Goal: Information Seeking & Learning: Compare options

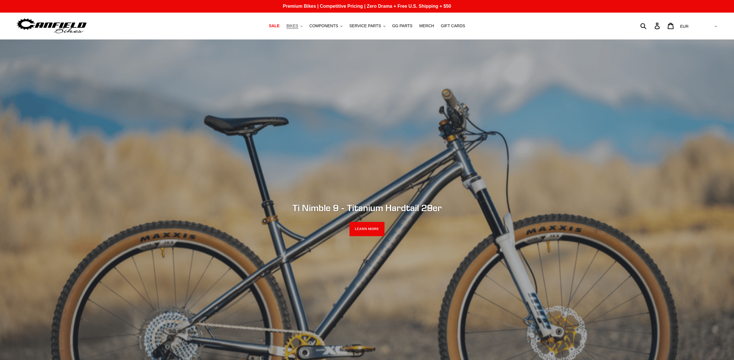
click at [298, 25] on span "BIKES" at bounding box center [292, 26] width 12 height 5
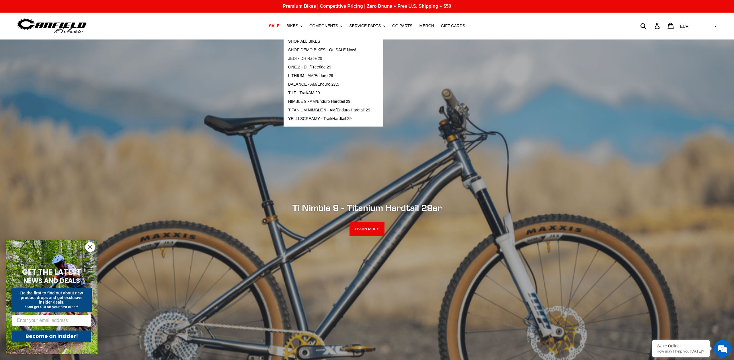
click at [309, 58] on span "JEDI - DH Race 29" at bounding box center [305, 58] width 34 height 5
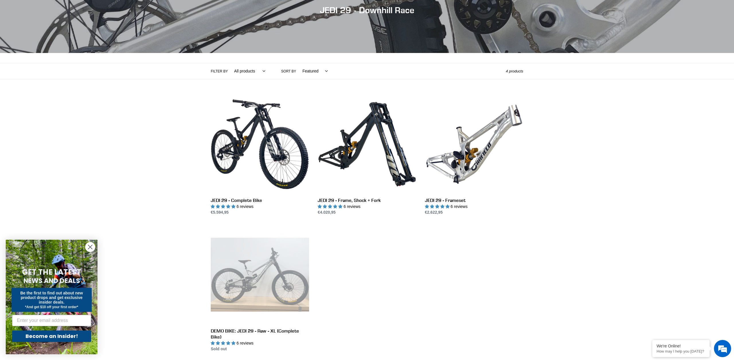
scroll to position [73, 0]
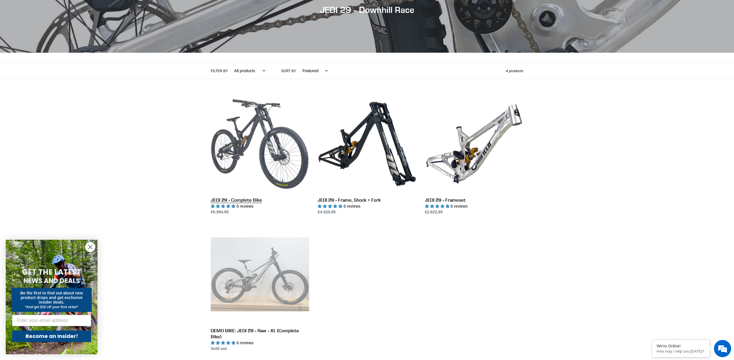
click at [242, 157] on link "JEDI 29 - Complete Bike" at bounding box center [260, 155] width 98 height 121
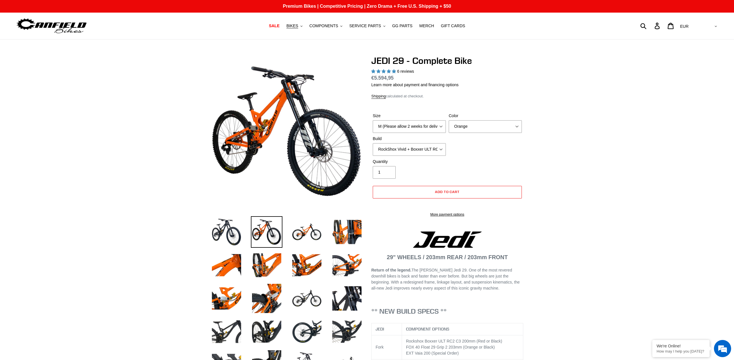
select select "highest-rating"
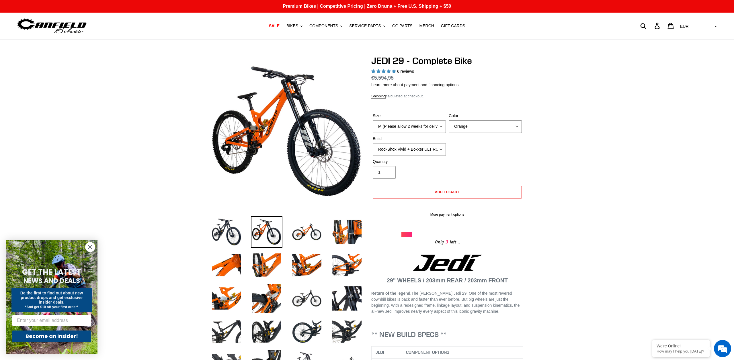
select select "Raw"
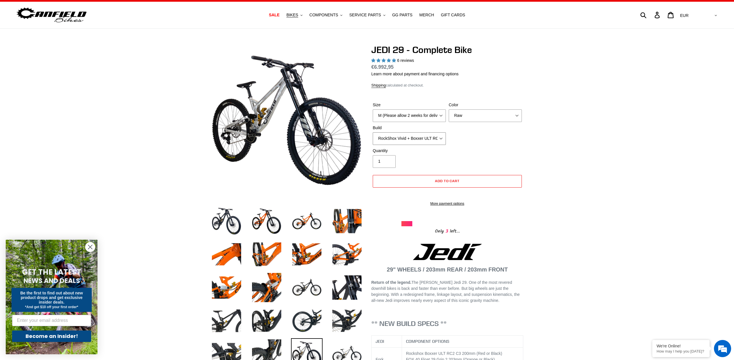
scroll to position [9, 0]
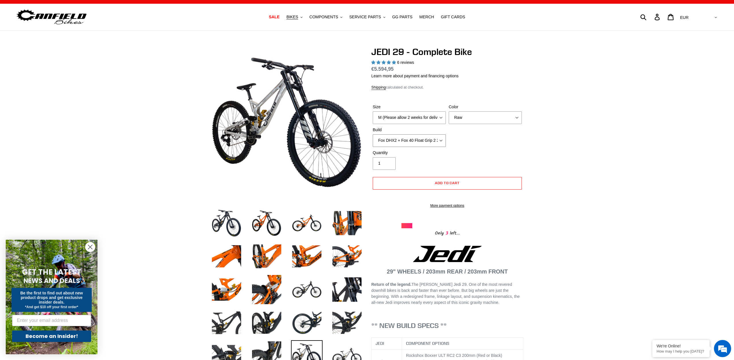
select select "RockShox Vivid + Boxxer ULT RC2 C3 200 + Shimano"
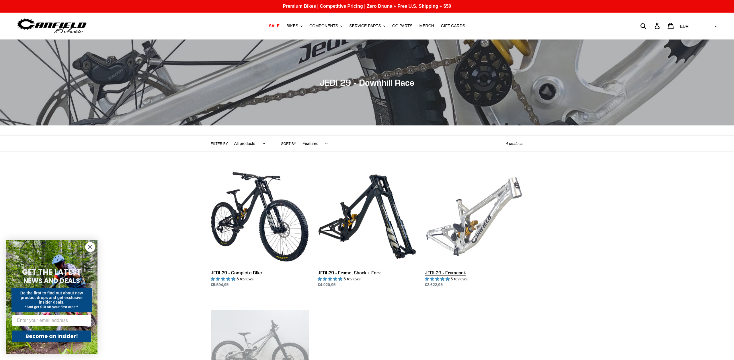
scroll to position [73, 0]
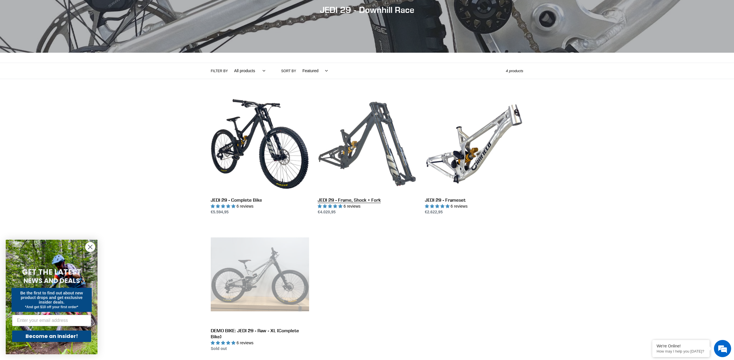
click at [372, 133] on link "JEDI 29 - Frame, Shock + Fork" at bounding box center [367, 155] width 98 height 121
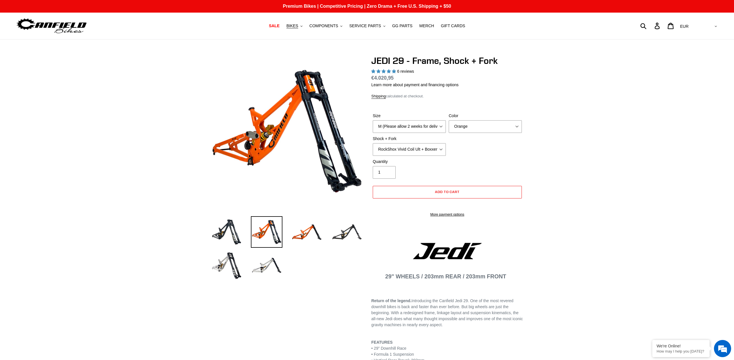
select select "highest-rating"
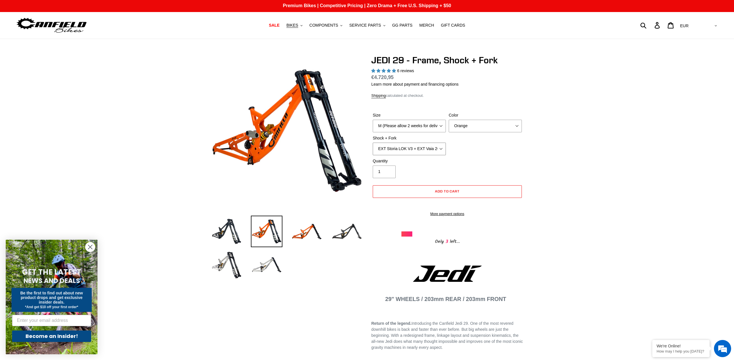
select select "Fox DHX2 250x75 + Fox 40 Float Grip2"
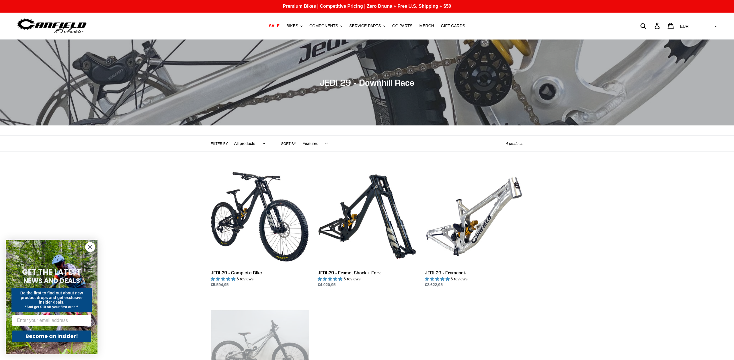
scroll to position [73, 0]
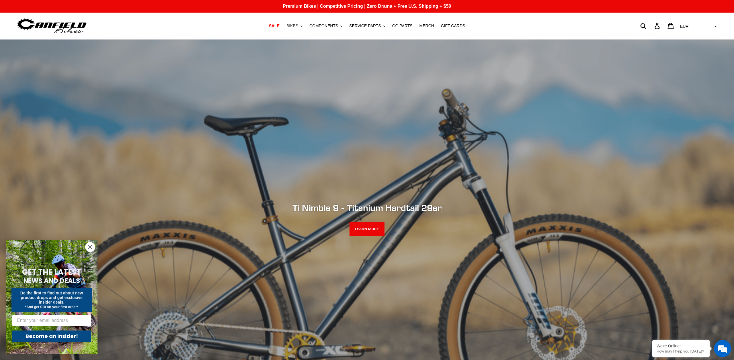
click at [293, 24] on span "BIKES" at bounding box center [292, 26] width 12 height 5
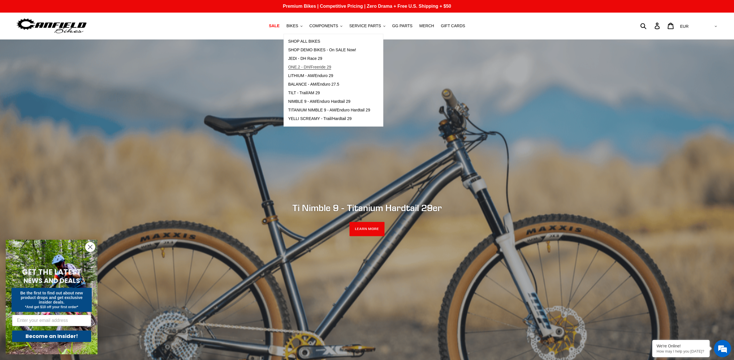
click at [300, 67] on span "ONE.2 - DH/Freeride 29" at bounding box center [309, 67] width 43 height 5
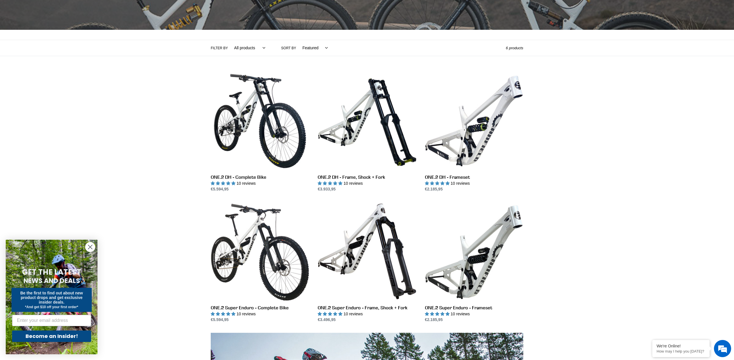
scroll to position [134, 0]
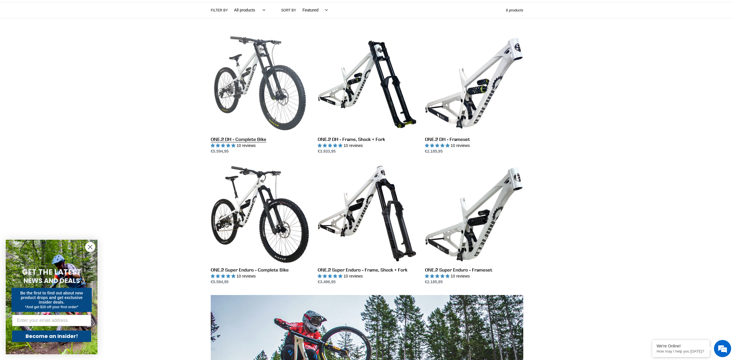
click at [252, 106] on link "ONE.2 DH - Complete Bike" at bounding box center [260, 94] width 98 height 121
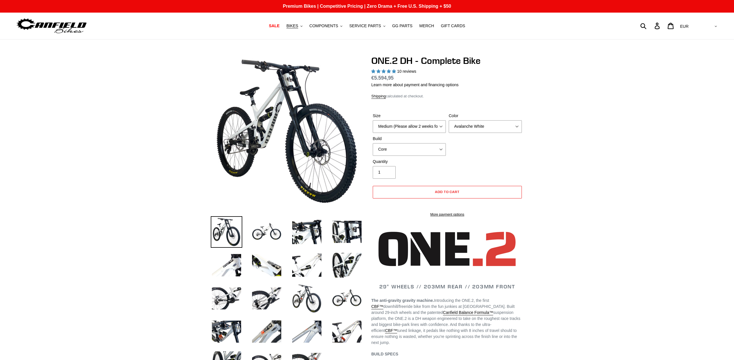
select select "highest-rating"
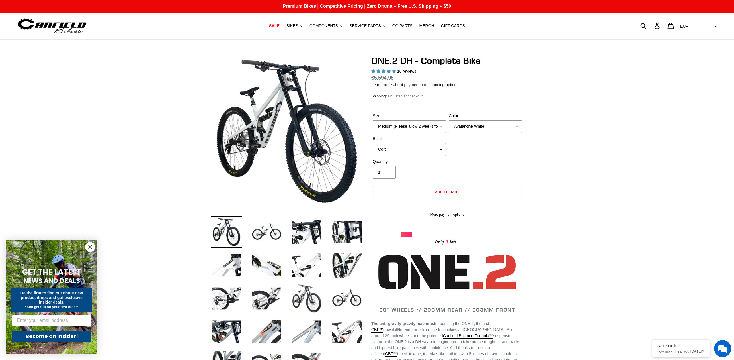
select select "Pro"
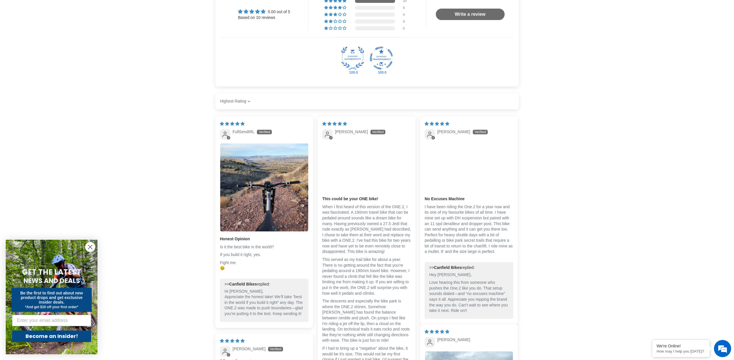
scroll to position [1135, 0]
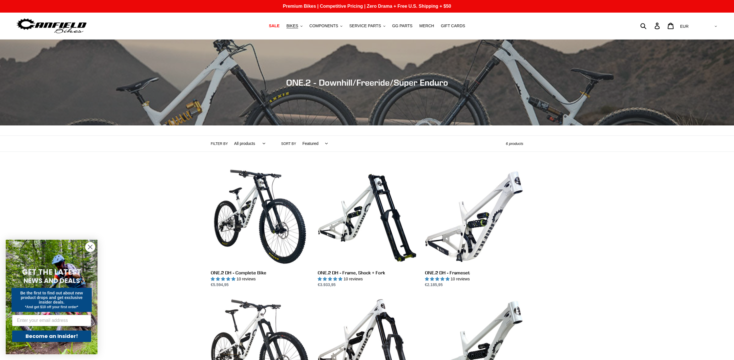
scroll to position [134, 0]
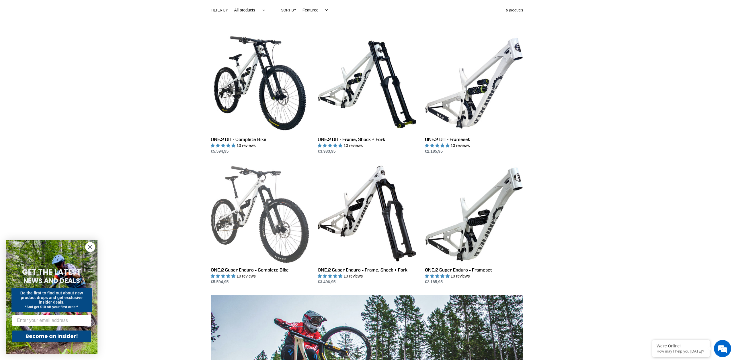
click at [235, 230] on link "ONE.2 Super Enduro - Complete Bike" at bounding box center [260, 225] width 98 height 121
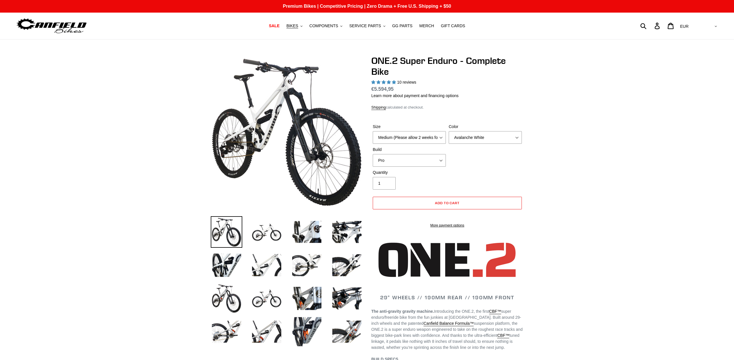
select select "highest-rating"
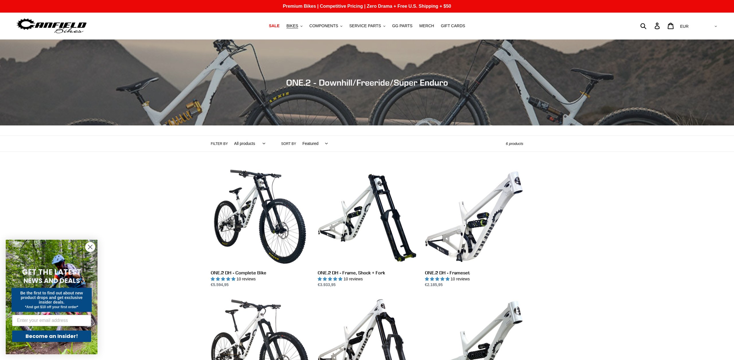
scroll to position [134, 0]
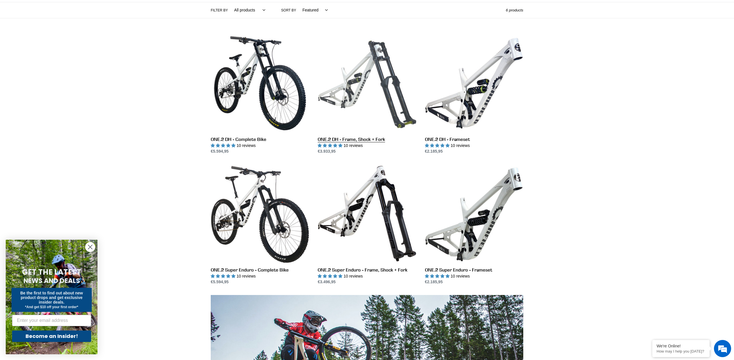
click at [365, 90] on link "ONE.2 DH - Frame, Shock + Fork" at bounding box center [367, 94] width 98 height 121
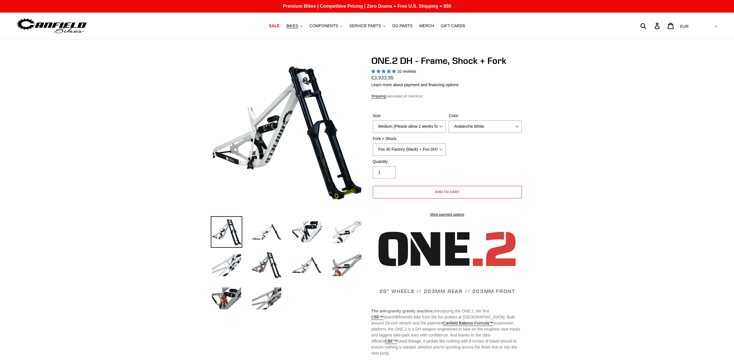
select select "highest-rating"
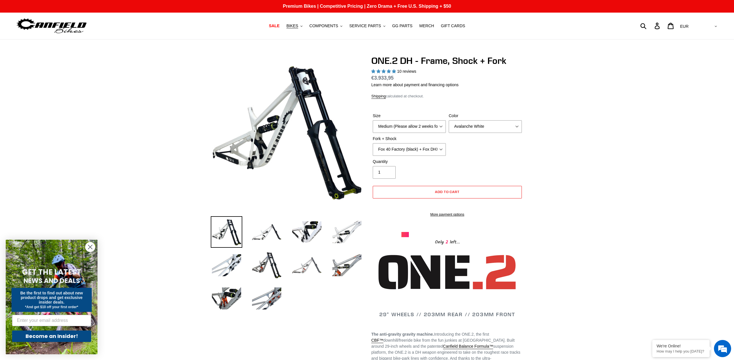
click at [296, 266] on img at bounding box center [307, 266] width 32 height 32
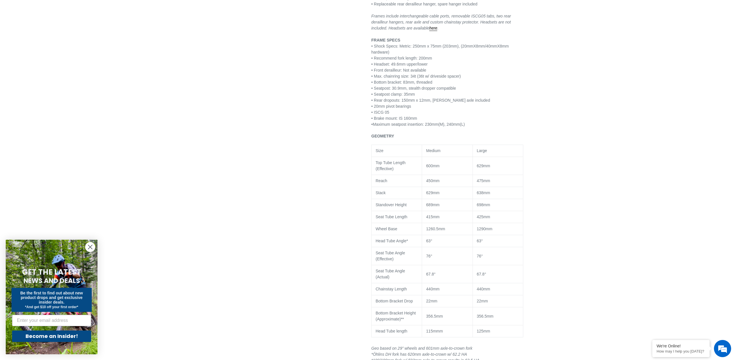
scroll to position [438, 0]
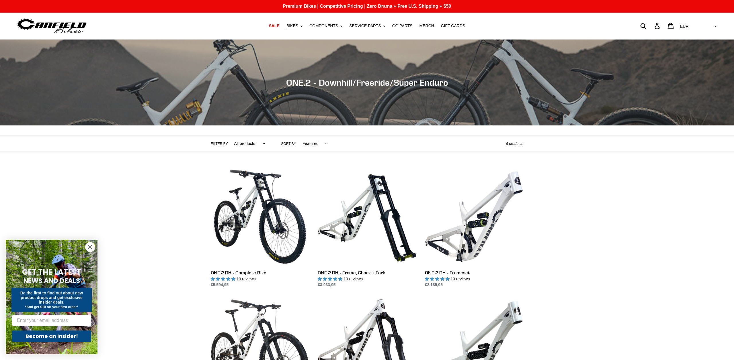
scroll to position [134, 0]
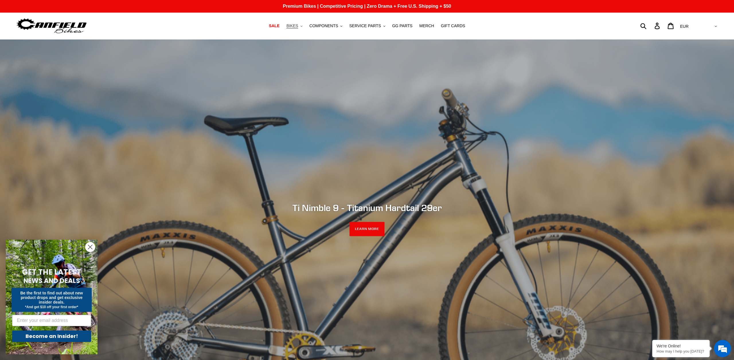
click at [295, 25] on span "BIKES" at bounding box center [292, 26] width 12 height 5
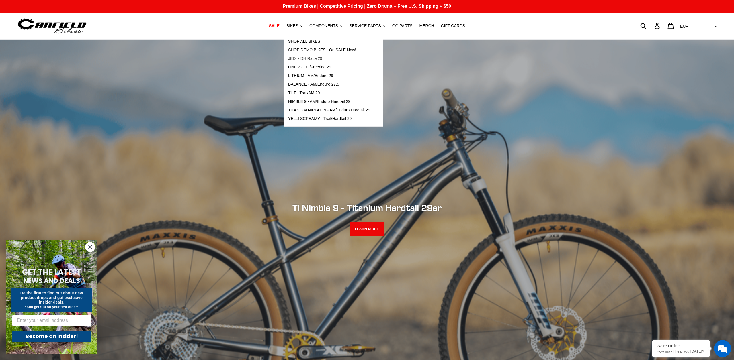
click at [305, 56] on span "JEDI - DH Race 29" at bounding box center [305, 58] width 34 height 5
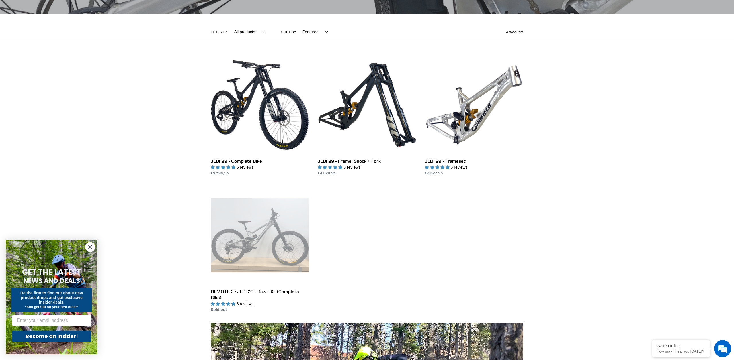
scroll to position [112, 0]
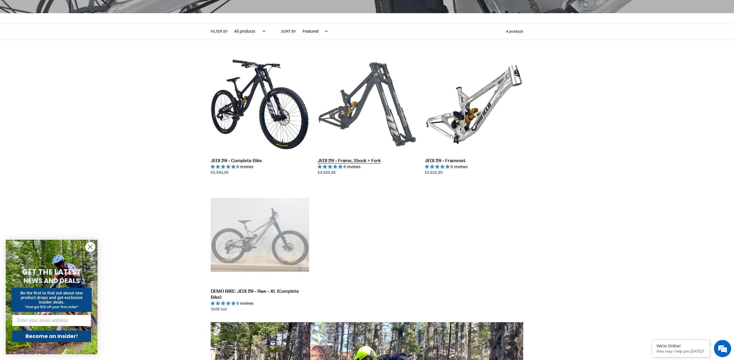
click at [362, 102] on link "JEDI 29 - Frame, Shock + Fork" at bounding box center [367, 115] width 98 height 121
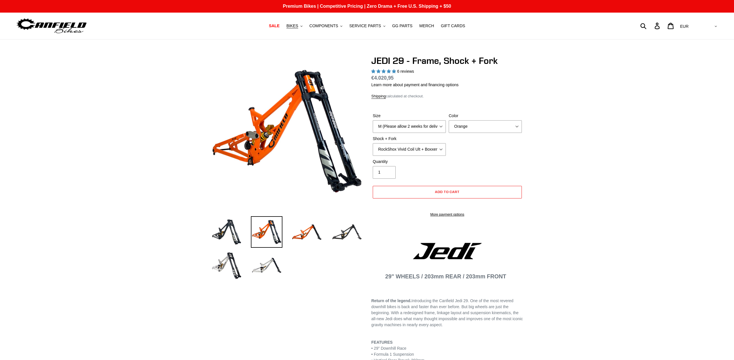
select select "highest-rating"
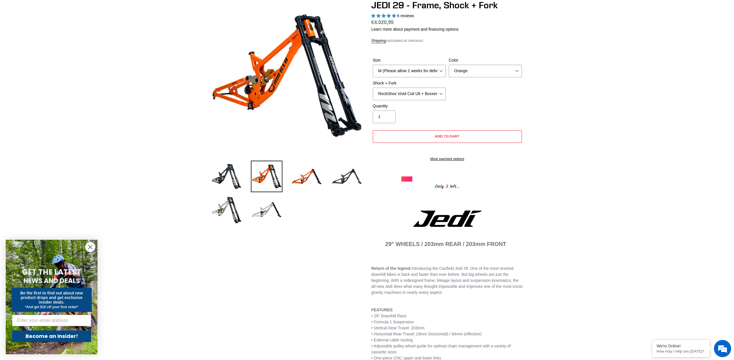
scroll to position [54, 0]
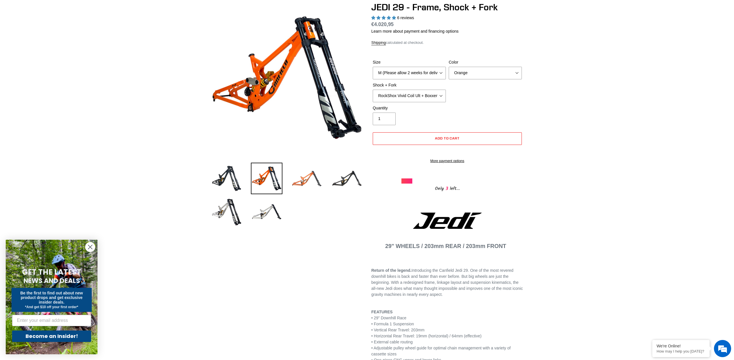
click at [309, 186] on img at bounding box center [307, 179] width 32 height 32
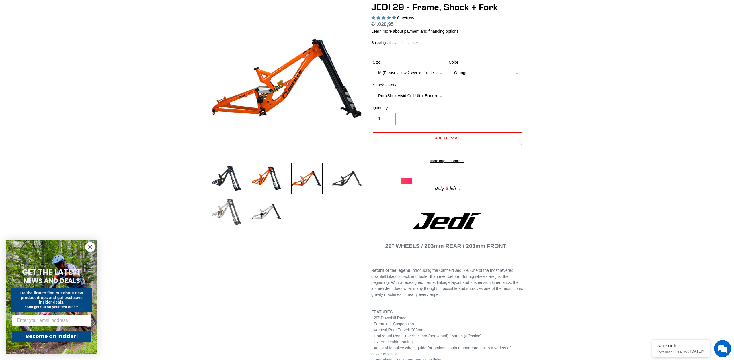
click at [227, 209] on img at bounding box center [227, 212] width 32 height 32
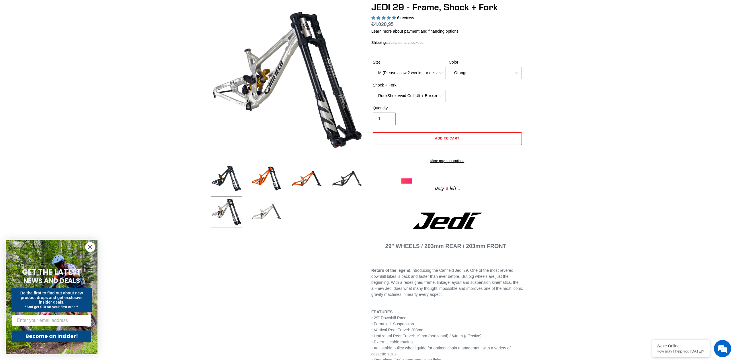
click at [272, 210] on img at bounding box center [267, 212] width 32 height 32
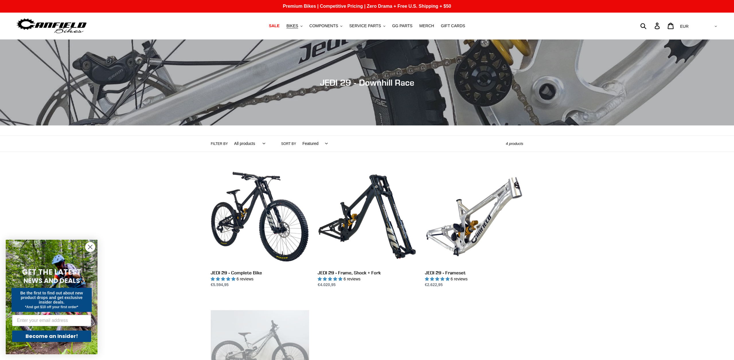
scroll to position [112, 0]
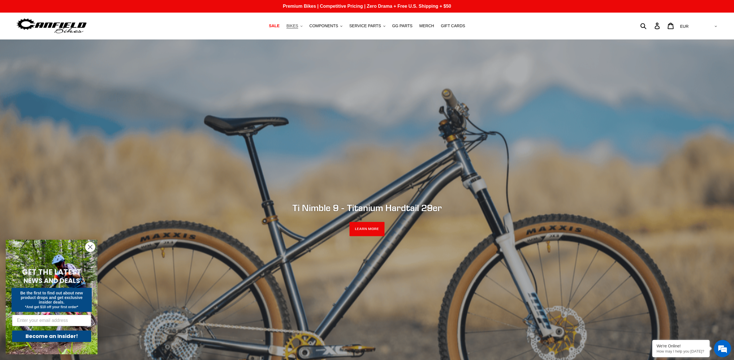
click at [294, 25] on span "BIKES" at bounding box center [292, 26] width 12 height 5
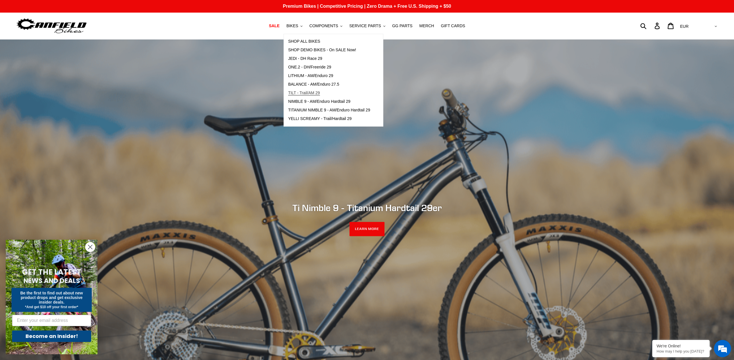
click at [295, 93] on span "TILT - Trail/AM 29" at bounding box center [304, 93] width 32 height 5
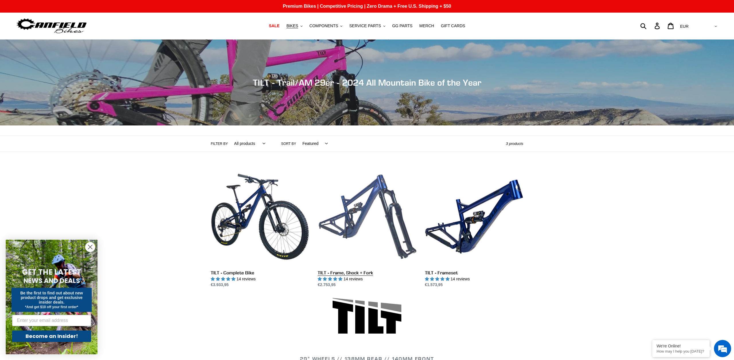
click at [368, 224] on link "TILT - Frame, Shock + Fork" at bounding box center [367, 228] width 98 height 121
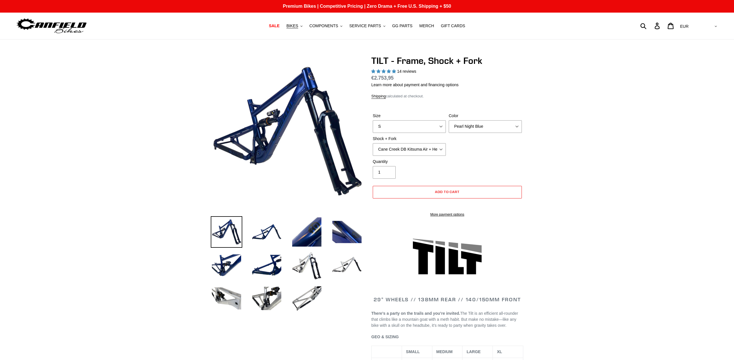
select select "highest-rating"
click at [267, 237] on img at bounding box center [267, 232] width 32 height 32
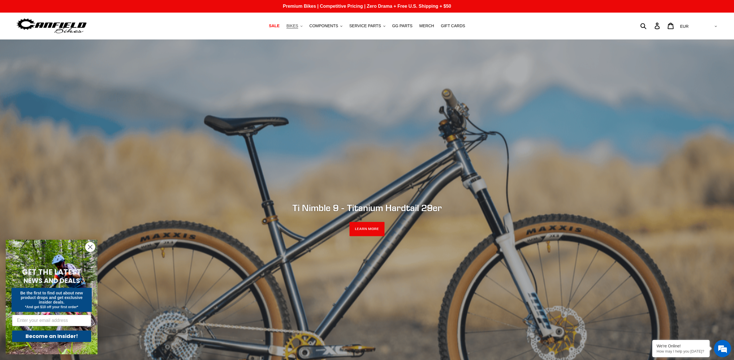
click at [298, 24] on span "BIKES" at bounding box center [292, 26] width 12 height 5
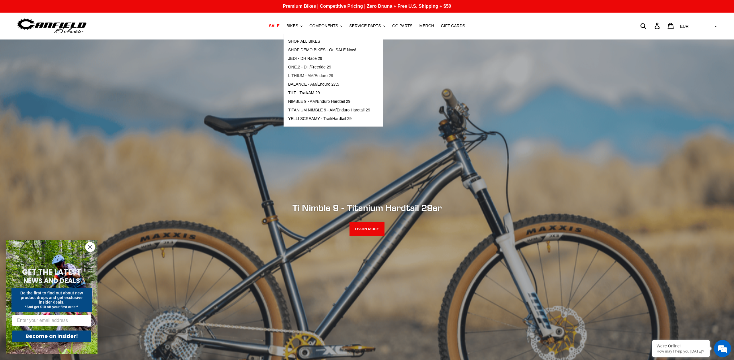
click at [312, 77] on span "LITHIUM - AM/Enduro 29" at bounding box center [310, 75] width 45 height 5
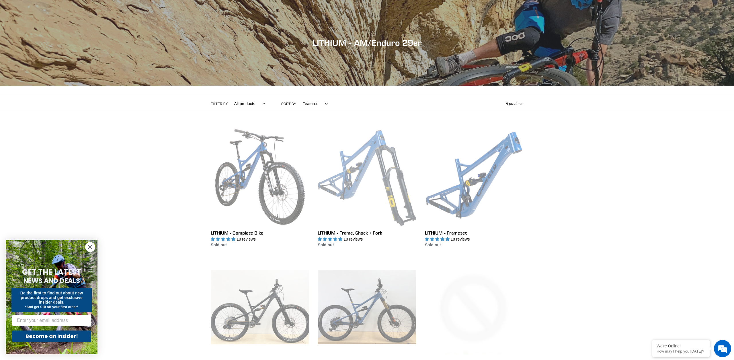
click at [354, 190] on link "LITHIUM - Frame, Shock + Fork" at bounding box center [367, 188] width 98 height 121
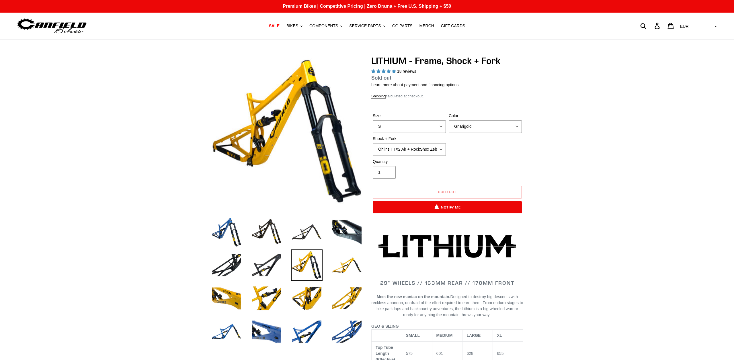
select select "highest-rating"
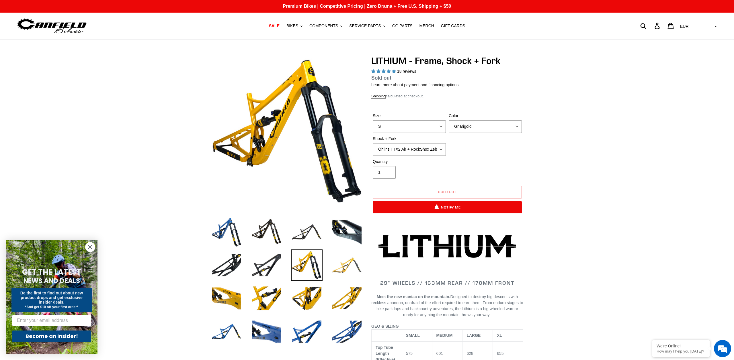
click at [348, 261] on img at bounding box center [347, 266] width 32 height 32
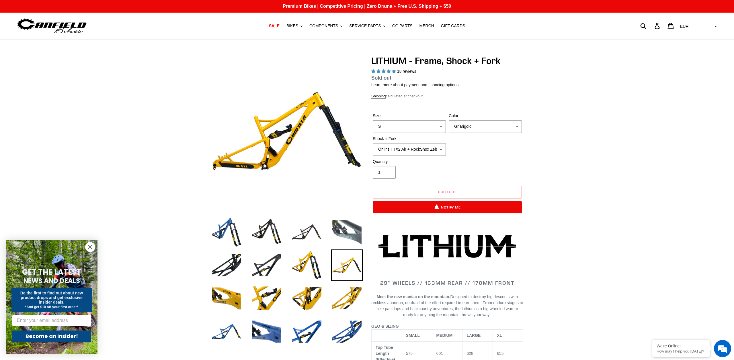
click at [345, 239] on img at bounding box center [347, 232] width 32 height 32
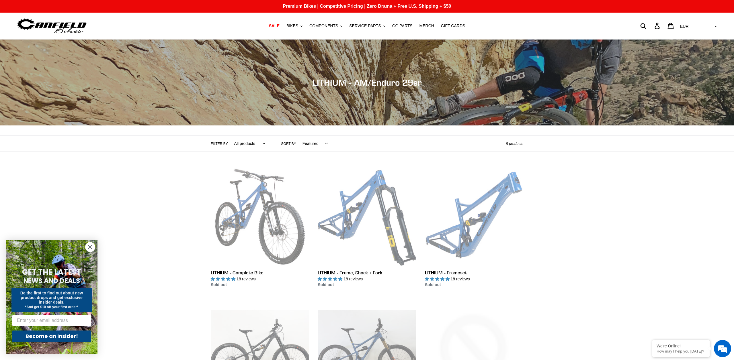
scroll to position [40, 0]
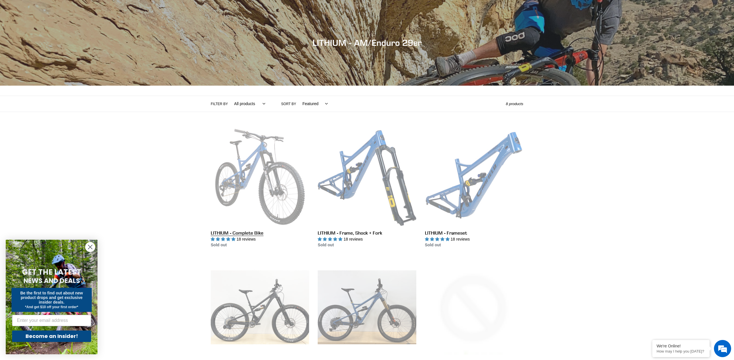
click at [263, 196] on link "LITHIUM - Complete Bike" at bounding box center [260, 188] width 98 height 121
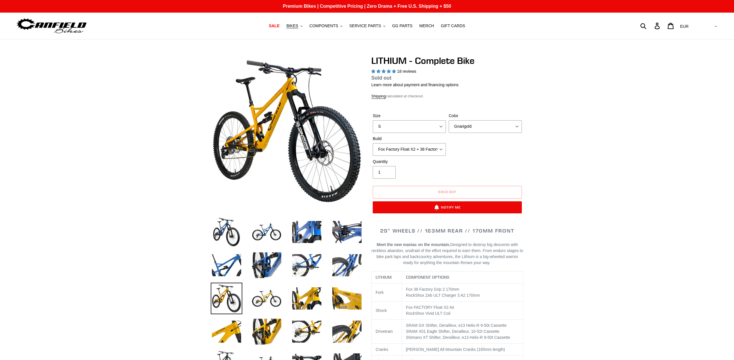
select select "highest-rating"
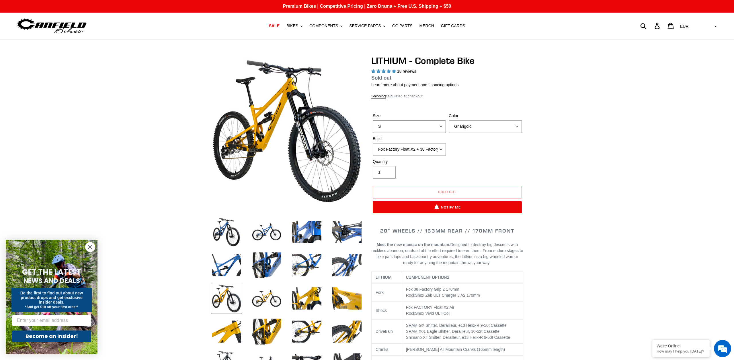
select select "M"
select select "Stealth Black"
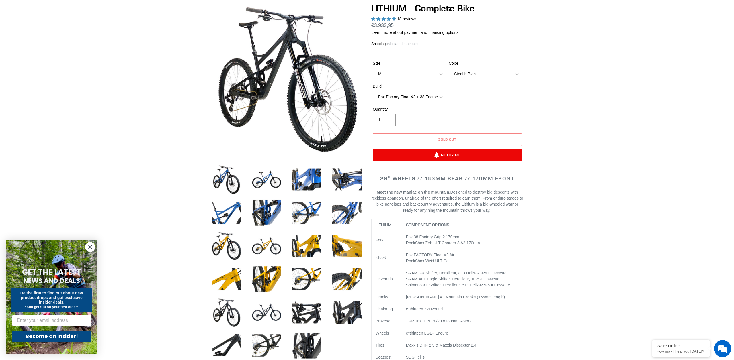
scroll to position [52, 0]
select select "Fox Factory Float X2 + 38 Factory Grip 2 170 + Shimano XT"
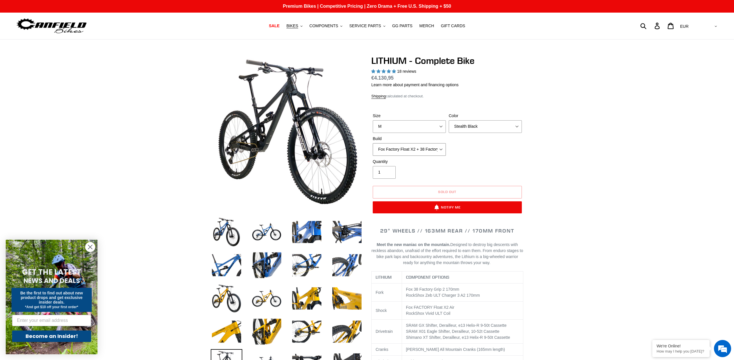
scroll to position [0, 0]
click at [377, 96] on link "Shipping" at bounding box center [378, 96] width 15 height 5
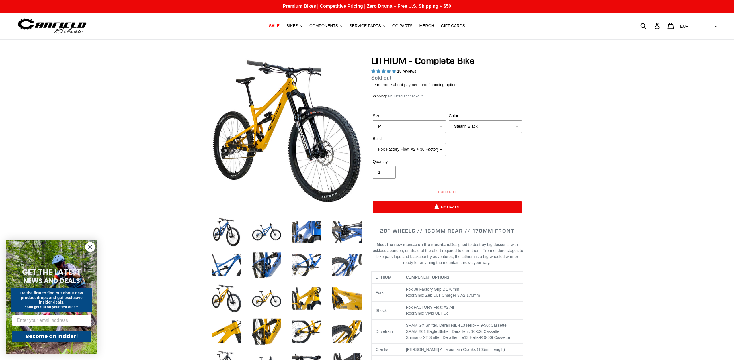
select select "M"
select select "Stealth Black"
select select "Fox Factory Float X2 + 38 Factory Grip 2 170 + Shimano XT"
select select "highest-rating"
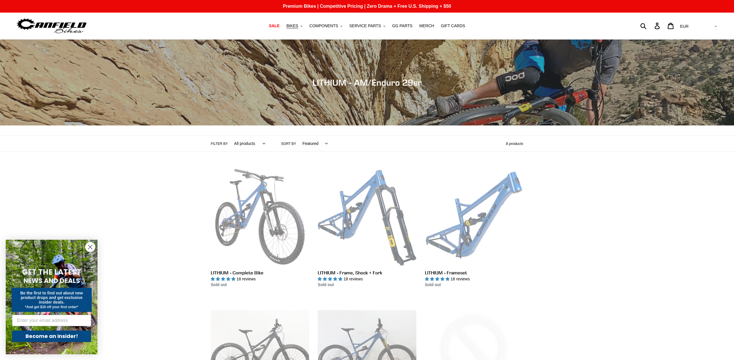
scroll to position [40, 0]
